Goal: Information Seeking & Learning: Learn about a topic

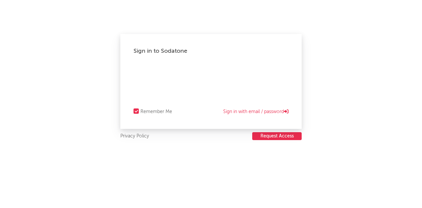
select select "recorded_music"
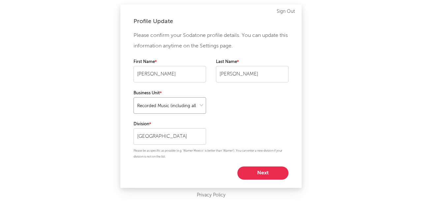
click at [202, 105] on select at bounding box center [170, 105] width 73 height 16
click at [134, 97] on select at bounding box center [170, 105] width 73 height 16
click at [266, 171] on button "Next" at bounding box center [262, 173] width 51 height 13
select select "other"
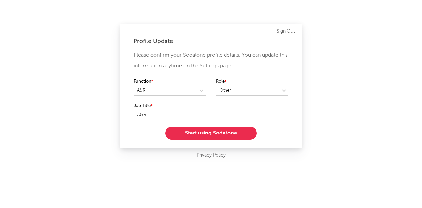
click at [204, 132] on button "Start using Sodatone" at bounding box center [211, 133] width 92 height 13
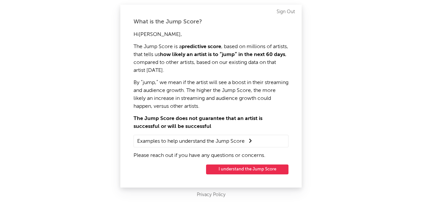
click at [234, 166] on button "I understand the Jump Score" at bounding box center [247, 170] width 82 height 10
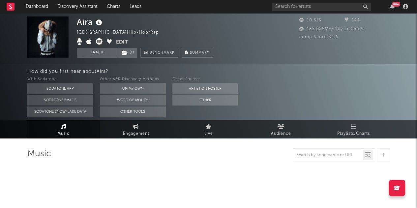
select select "6m"
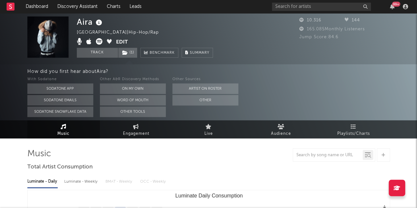
click at [11, 8] on rect at bounding box center [11, 7] width 8 height 8
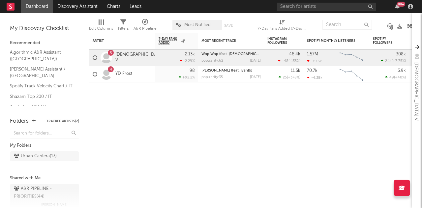
scroll to position [56, 0]
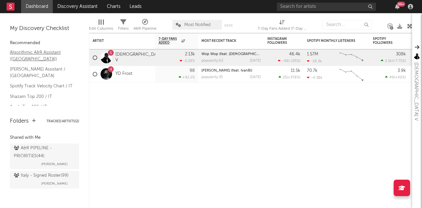
click at [36, 52] on link "Algorithmic A&R Assistant (Italy)" at bounding box center [41, 56] width 63 height 14
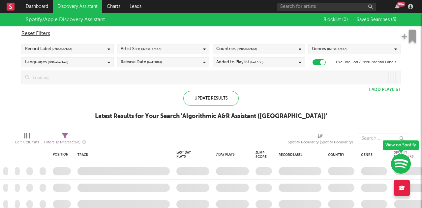
checkbox input "true"
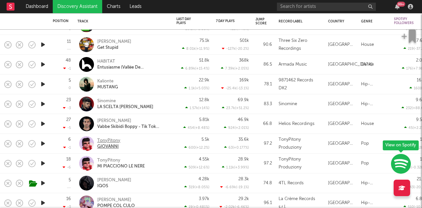
click at [104, 141] on div "TonyPitony" at bounding box center [108, 141] width 23 height 6
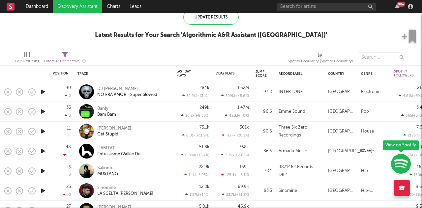
drag, startPoint x: 152, startPoint y: 114, endPoint x: 117, endPoint y: 49, distance: 73.5
click at [117, 49] on div "Edit Columns Filters ( 2 filters active) Spotify Popularity (Spotify Popularity)" at bounding box center [211, 56] width 422 height 20
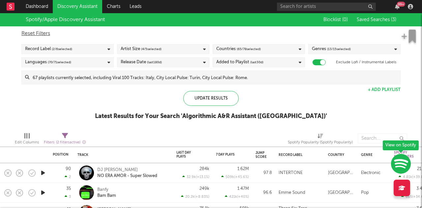
click at [80, 46] on div "Record Label ( 2 / 6 selected)" at bounding box center [67, 49] width 92 height 10
click at [160, 89] on div "Spotify/Apple Discovery Assistant Blocklist ( 0 ) Saved Searches ( 3 ) Reset Fi…" at bounding box center [211, 70] width 422 height 114
click at [175, 48] on div "Artist Size ( 4 / 5 selected)" at bounding box center [163, 49] width 92 height 10
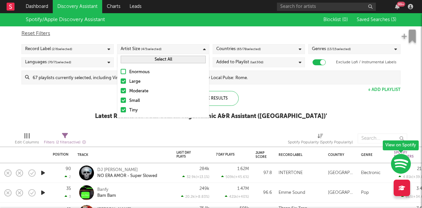
click at [56, 108] on div "Spotify/Apple Discovery Assistant Blocklist ( 0 ) Saved Searches ( 3 ) Reset Fi…" at bounding box center [211, 70] width 422 height 114
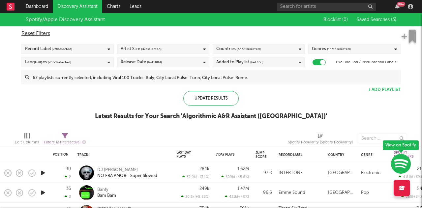
click at [70, 63] on span "( 70 / 71 selected)" at bounding box center [59, 62] width 23 height 8
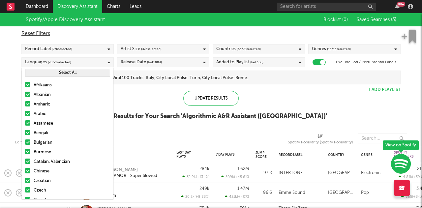
click at [60, 71] on button "Select All" at bounding box center [67, 73] width 85 height 8
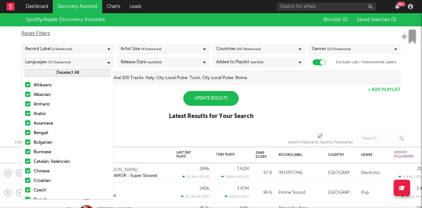
click at [59, 72] on button "Deselect All" at bounding box center [67, 73] width 85 height 8
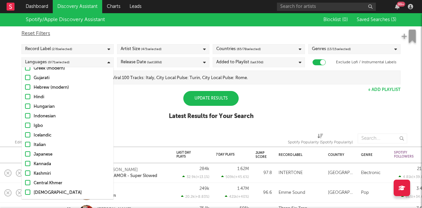
scroll to position [233, 0]
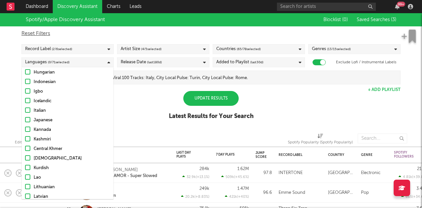
click at [27, 111] on div at bounding box center [27, 110] width 5 height 5
click at [25, 111] on input "Italian" at bounding box center [25, 111] width 0 height 8
click at [215, 101] on div "Update Results" at bounding box center [210, 98] width 55 height 15
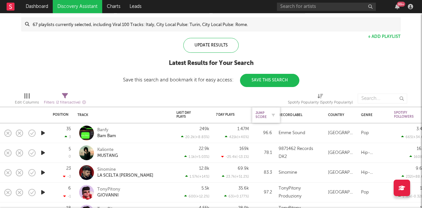
click at [266, 117] on div "Jump Score" at bounding box center [261, 115] width 11 height 8
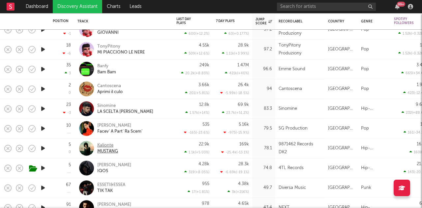
click at [109, 145] on div "Kalionte" at bounding box center [107, 145] width 21 height 6
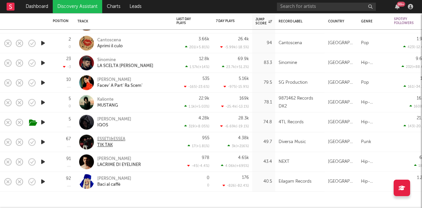
click at [111, 138] on div "ESSETI&ESSEA" at bounding box center [111, 139] width 28 height 6
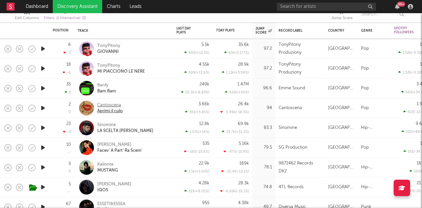
click at [113, 106] on div "Cantoscena" at bounding box center [109, 105] width 25 height 6
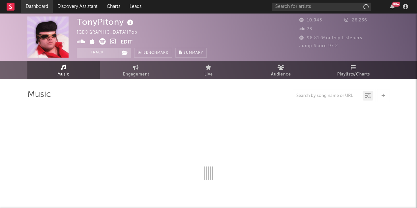
select select "1w"
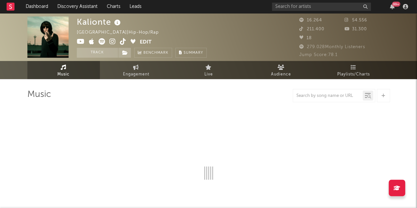
select select "6m"
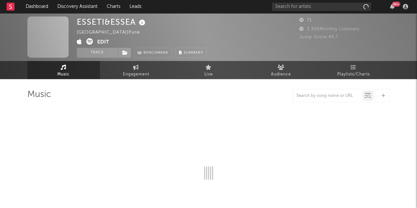
select select "1w"
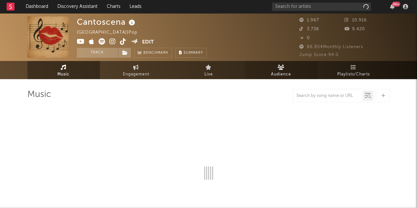
select select "1w"
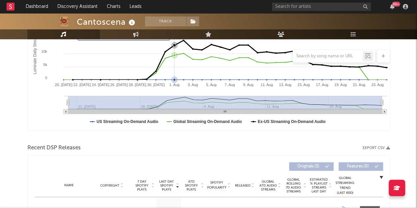
scroll to position [132, 0]
